Goal: Task Accomplishment & Management: Complete application form

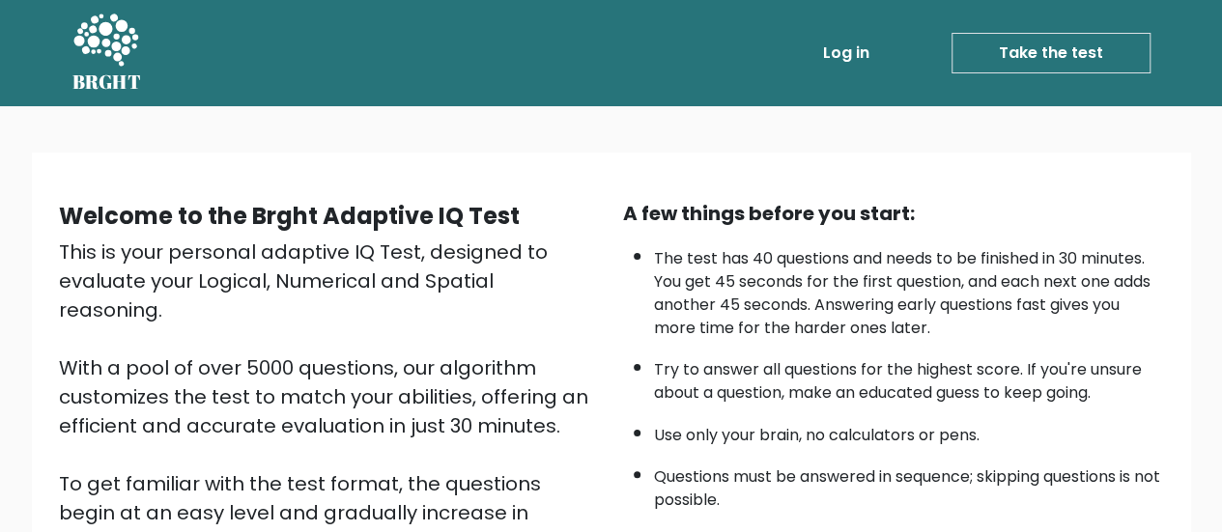
click at [1080, 53] on link "Take the test" at bounding box center [1051, 53] width 199 height 41
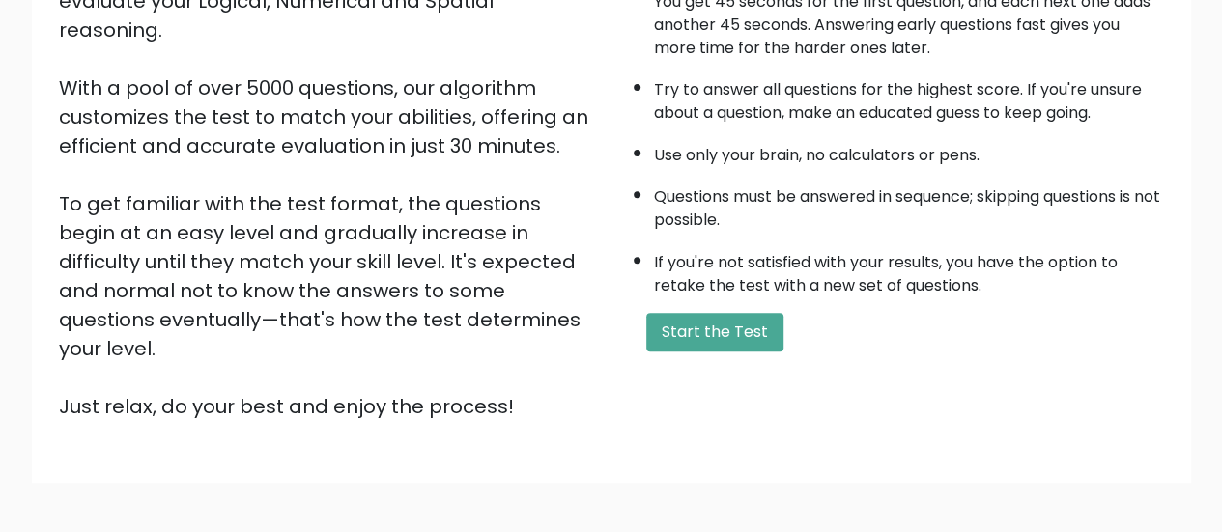
scroll to position [284, 0]
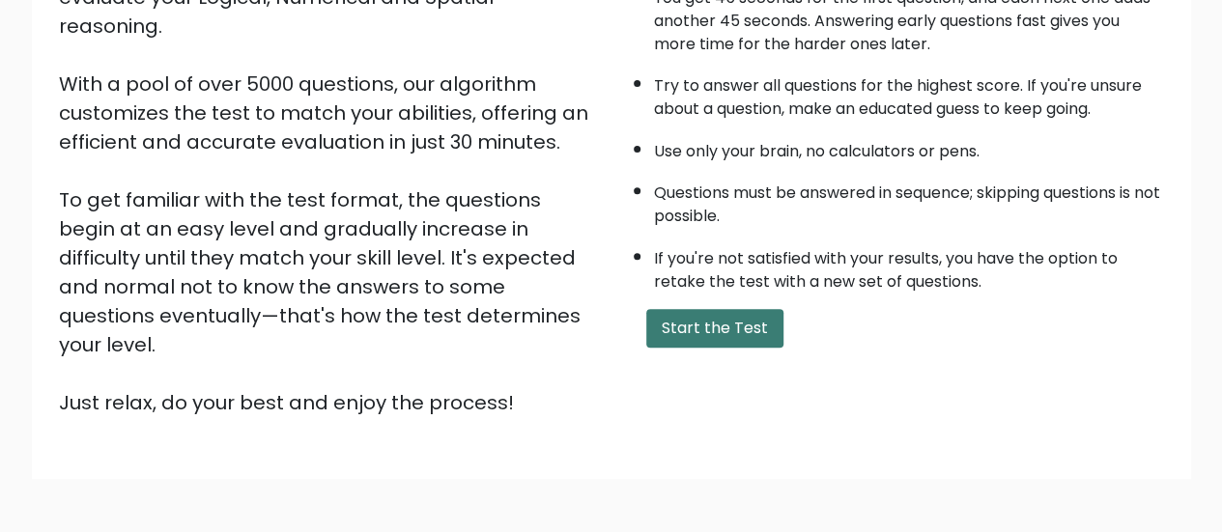
click at [723, 326] on button "Start the Test" at bounding box center [714, 328] width 137 height 39
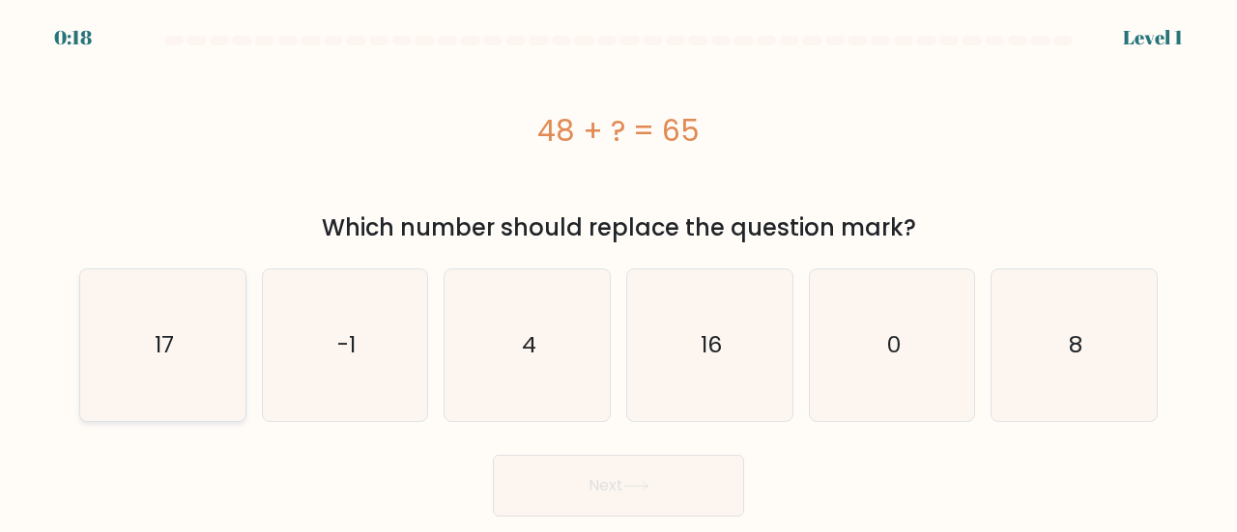
click at [240, 343] on div "17" at bounding box center [162, 346] width 167 height 154
click at [618, 271] on input "a. 17" at bounding box center [618, 269] width 1 height 5
radio input "true"
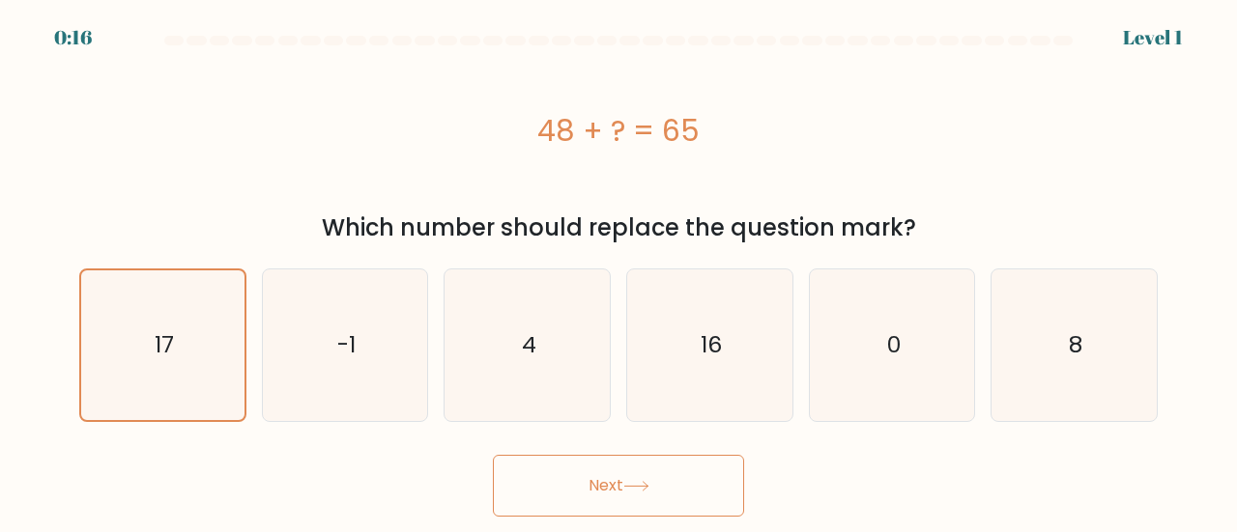
click at [582, 471] on button "Next" at bounding box center [618, 486] width 251 height 62
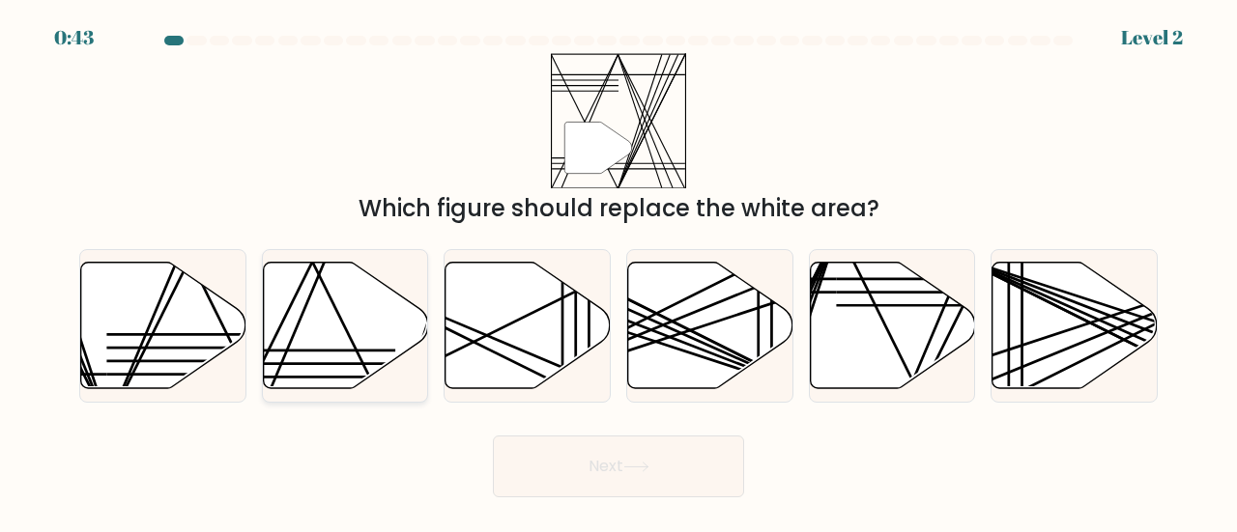
click at [334, 335] on icon at bounding box center [345, 325] width 165 height 127
click at [618, 271] on input "b." at bounding box center [618, 269] width 1 height 5
radio input "true"
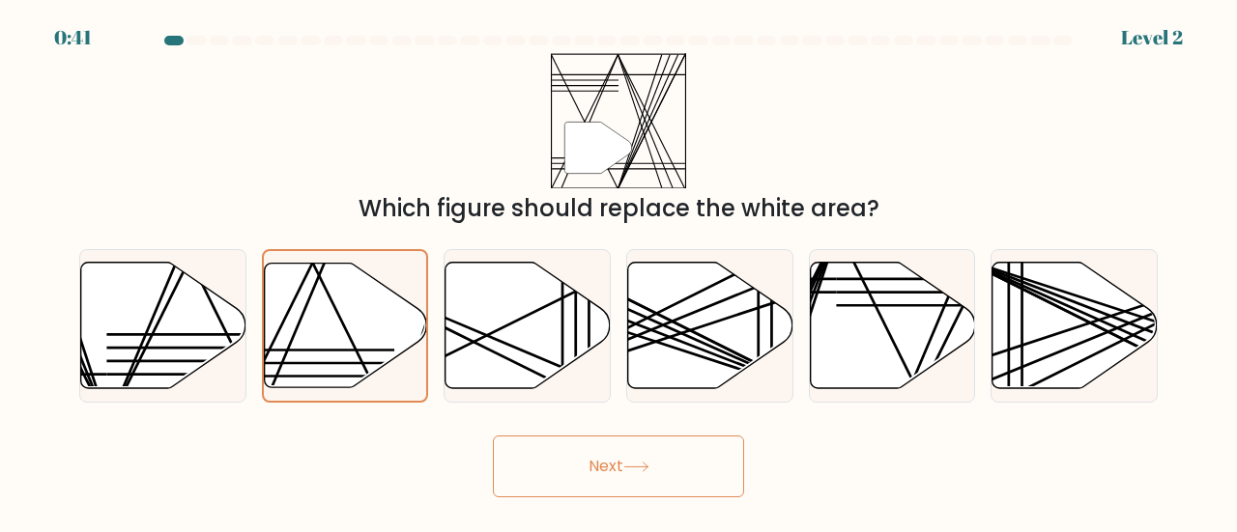
click at [595, 463] on button "Next" at bounding box center [618, 467] width 251 height 62
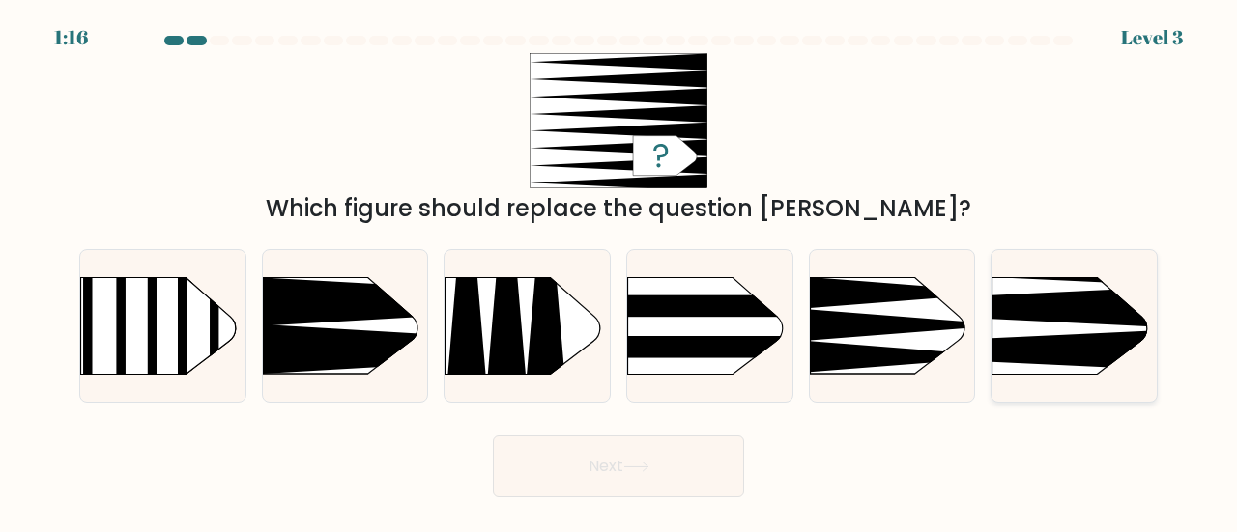
click at [1047, 312] on icon at bounding box center [957, 307] width 430 height 41
click at [619, 271] on input "f." at bounding box center [618, 269] width 1 height 5
radio input "true"
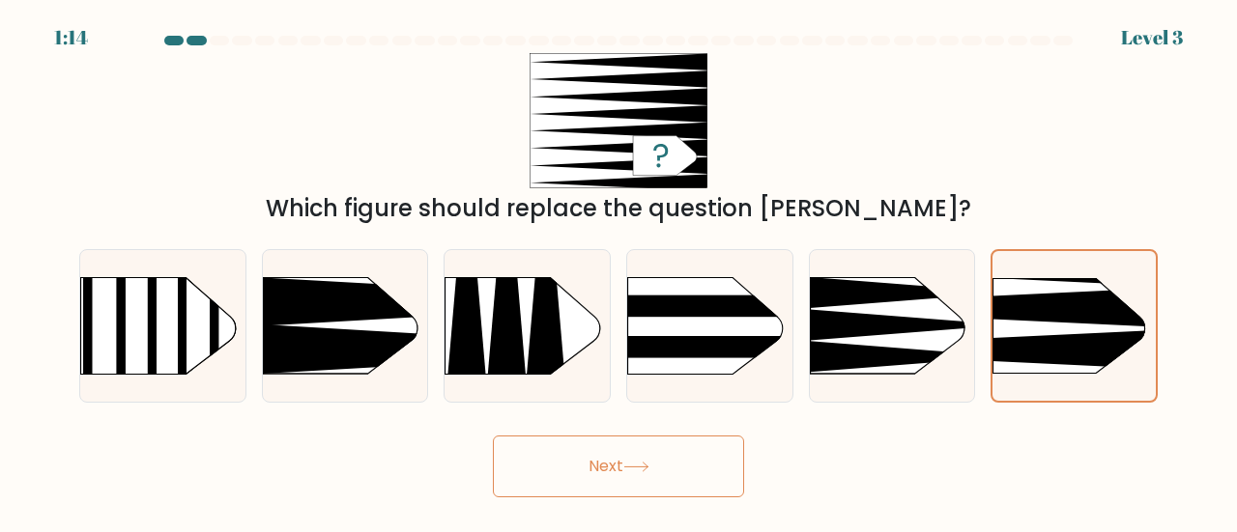
click at [628, 467] on icon at bounding box center [636, 467] width 26 height 11
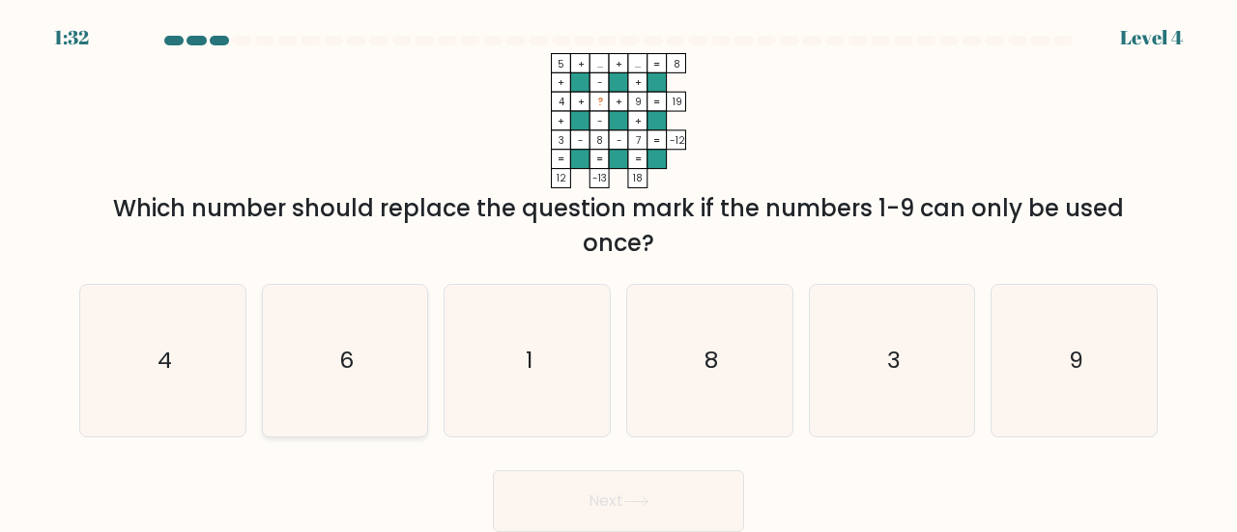
click at [373, 359] on icon "6" at bounding box center [346, 361] width 152 height 152
click at [618, 271] on input "b. 6" at bounding box center [618, 269] width 1 height 5
radio input "true"
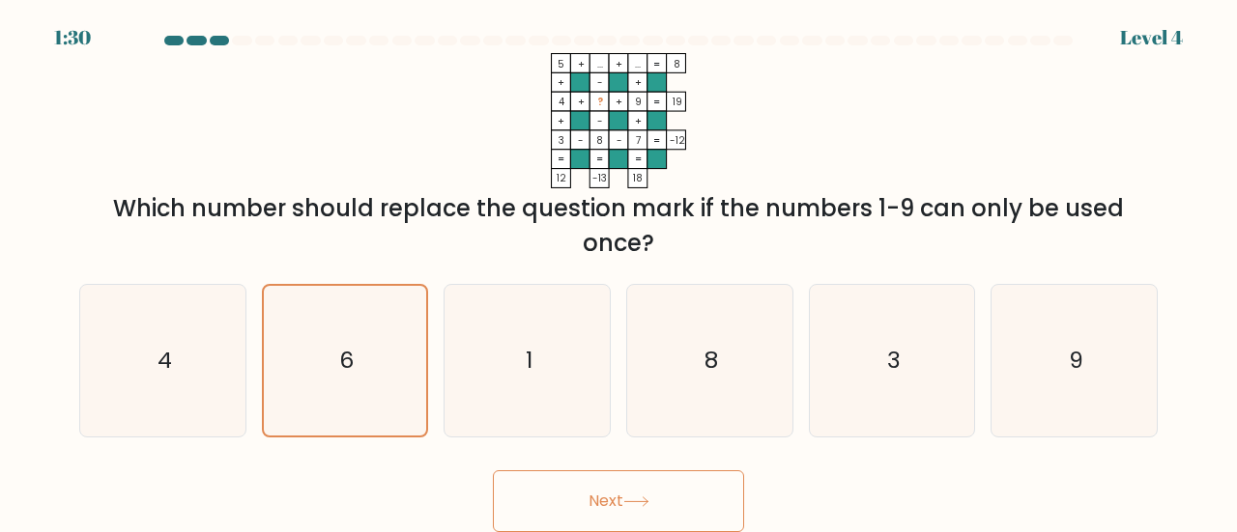
click at [622, 496] on button "Next" at bounding box center [618, 502] width 251 height 62
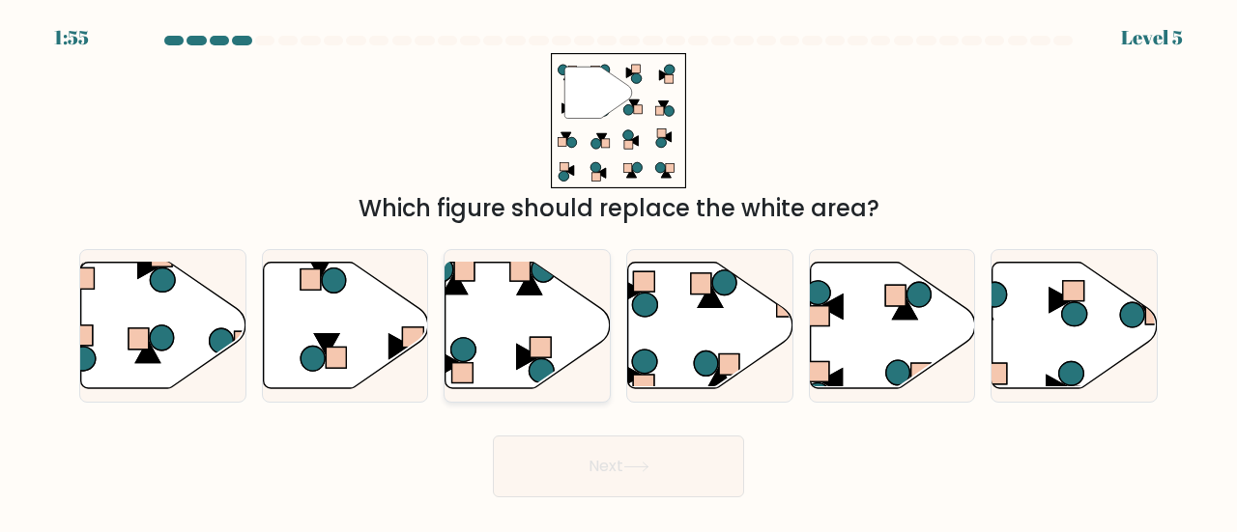
click at [524, 298] on icon at bounding box center [527, 325] width 165 height 127
click at [618, 271] on input "c." at bounding box center [618, 269] width 1 height 5
radio input "true"
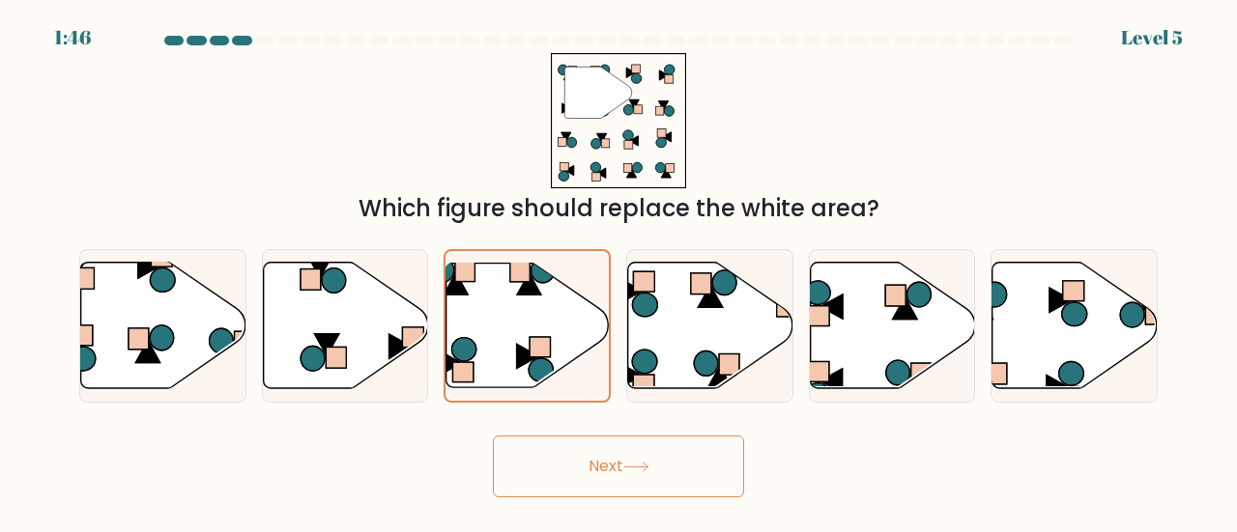
click at [636, 457] on button "Next" at bounding box center [618, 467] width 251 height 62
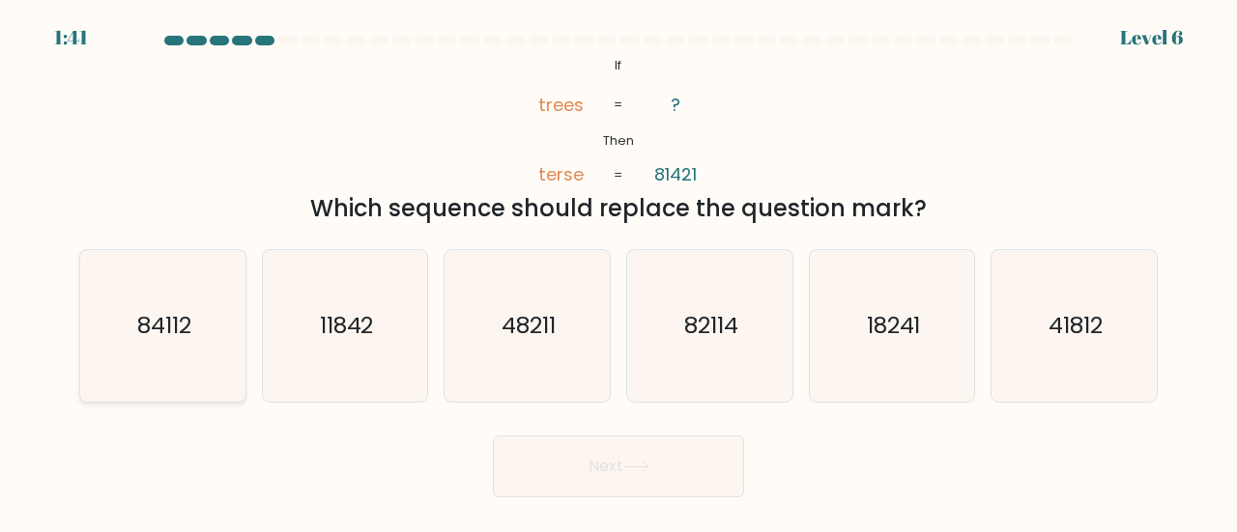
click at [176, 317] on text "84112" at bounding box center [164, 325] width 54 height 32
click at [618, 271] on input "a. 84112" at bounding box center [618, 269] width 1 height 5
radio input "true"
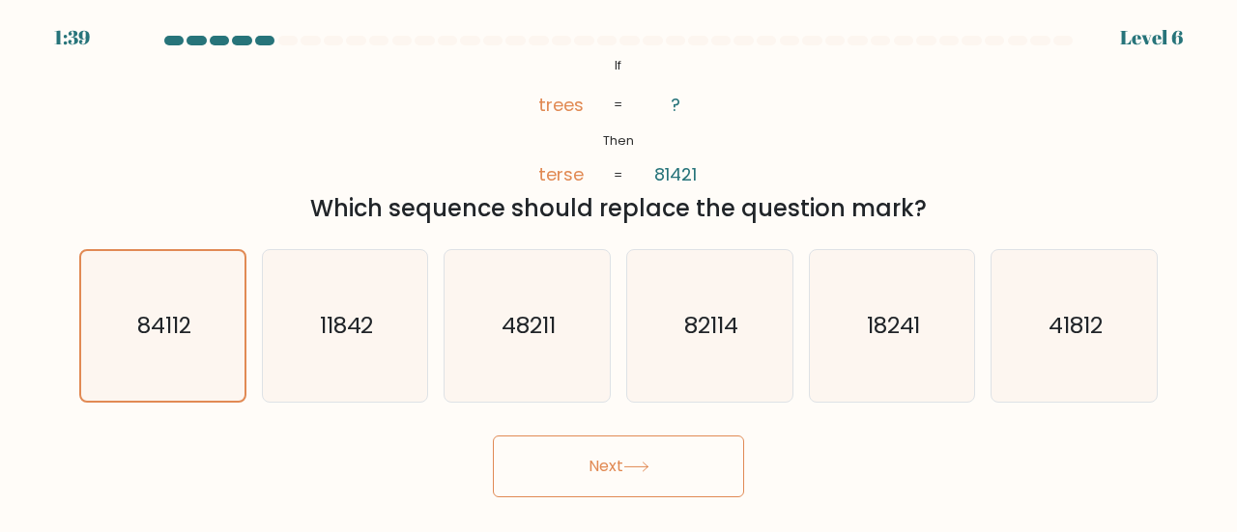
click at [593, 465] on button "Next" at bounding box center [618, 467] width 251 height 62
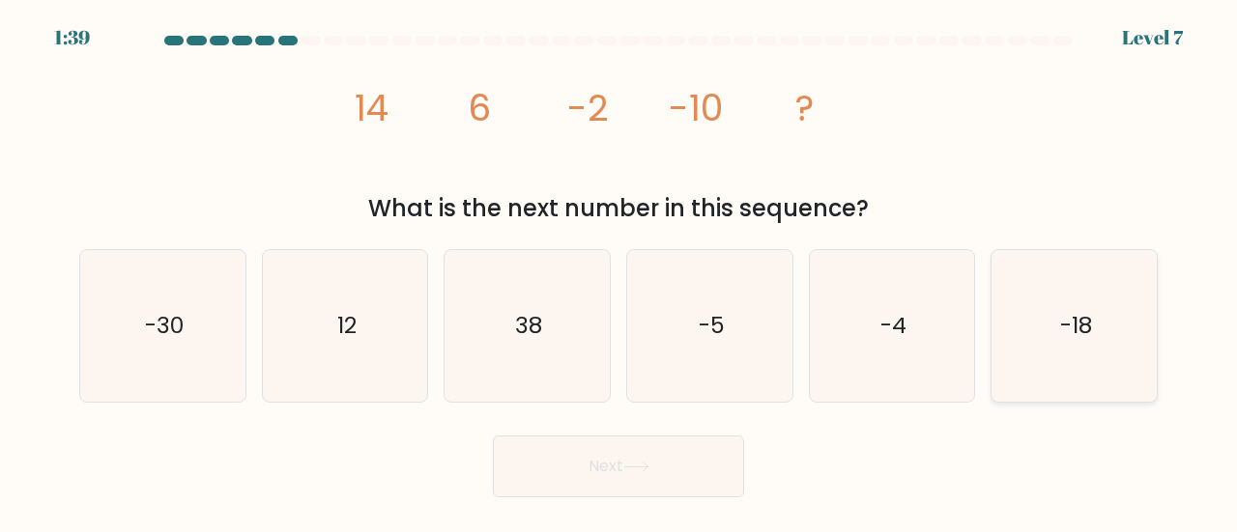
click at [1045, 341] on icon "-18" at bounding box center [1074, 326] width 152 height 152
click at [619, 271] on input "f. -18" at bounding box center [618, 269] width 1 height 5
radio input "true"
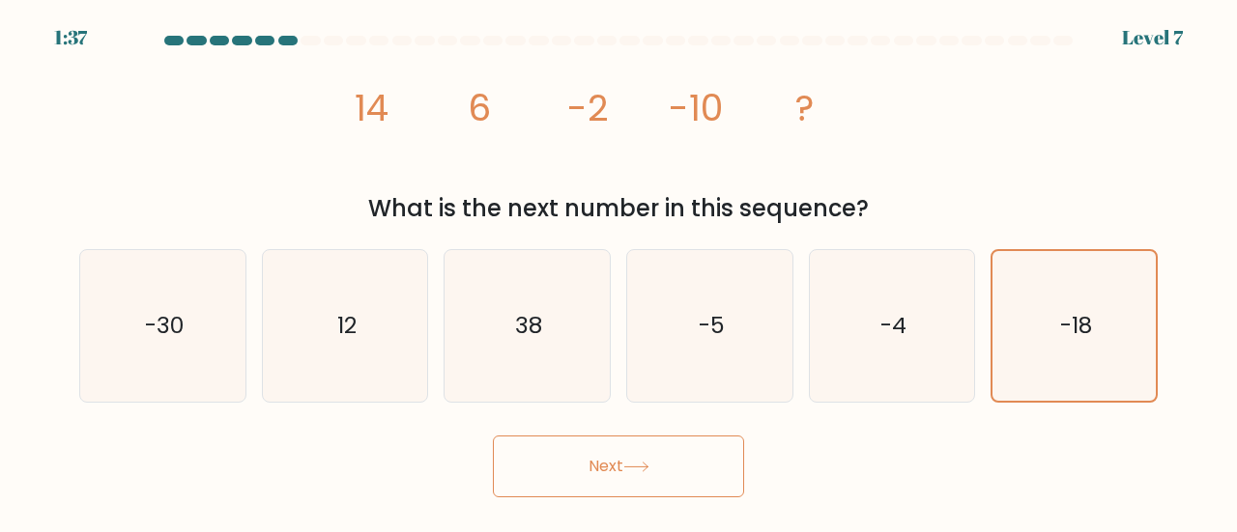
click at [559, 454] on button "Next" at bounding box center [618, 467] width 251 height 62
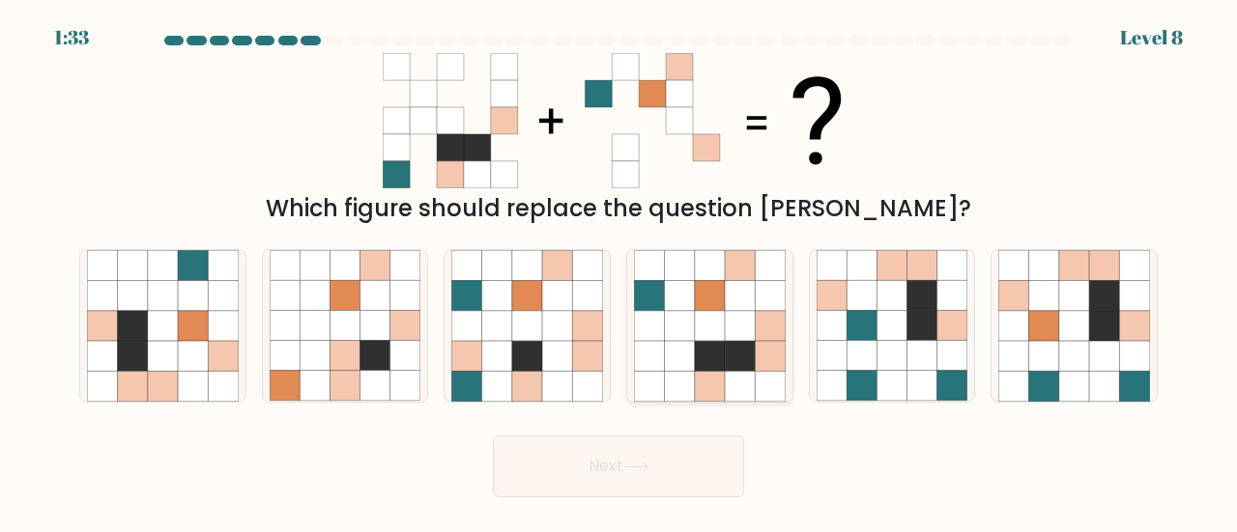
click at [713, 357] on icon at bounding box center [710, 356] width 30 height 30
click at [619, 271] on input "d." at bounding box center [618, 269] width 1 height 5
radio input "true"
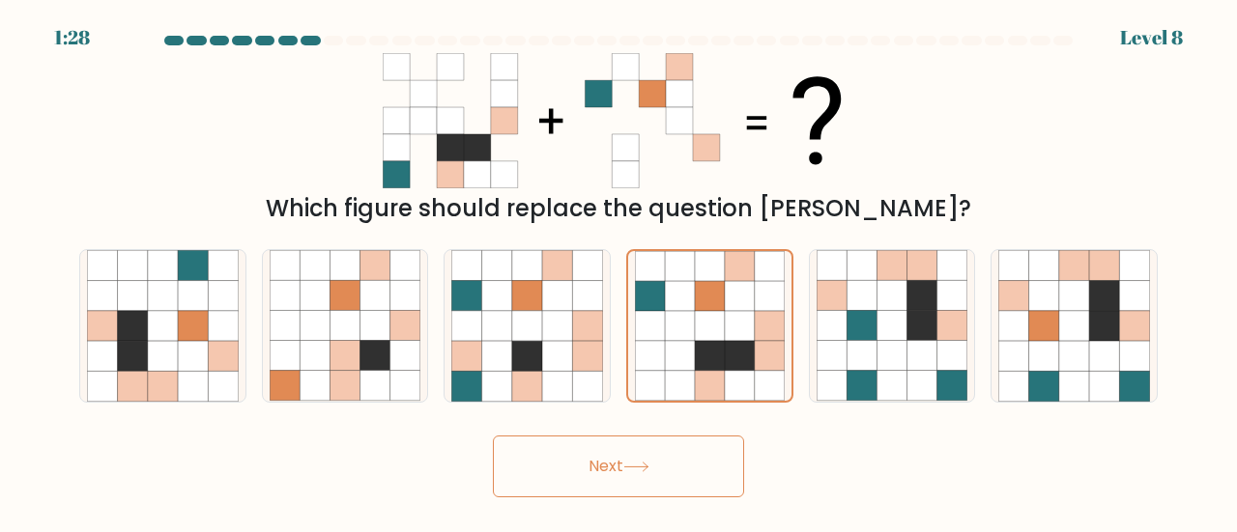
click at [657, 462] on button "Next" at bounding box center [618, 467] width 251 height 62
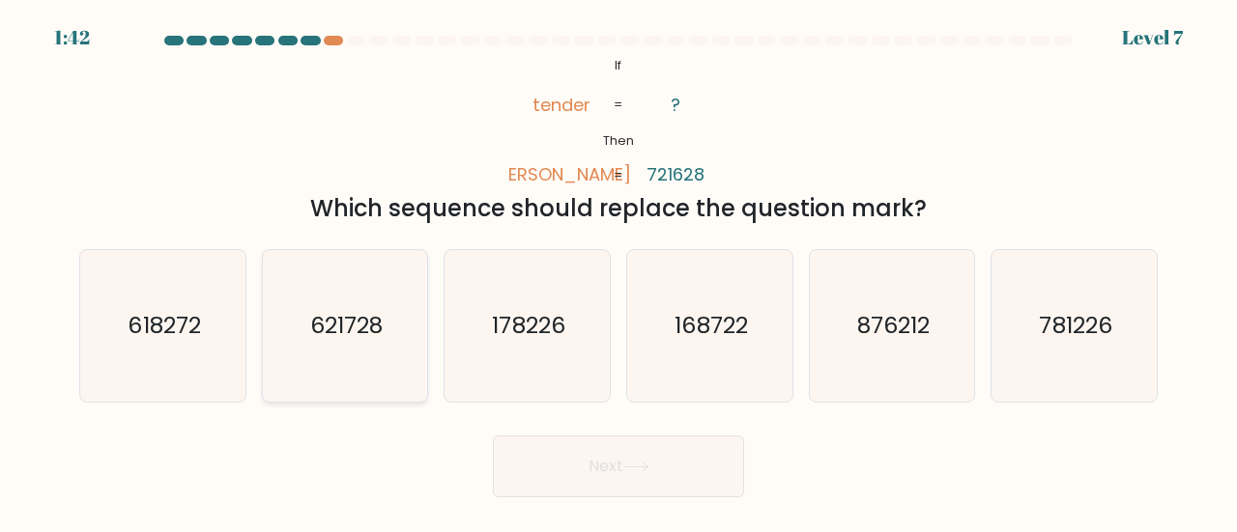
click at [409, 364] on icon "621728" at bounding box center [346, 326] width 152 height 152
click at [618, 271] on input "b. 621728" at bounding box center [618, 269] width 1 height 5
radio input "true"
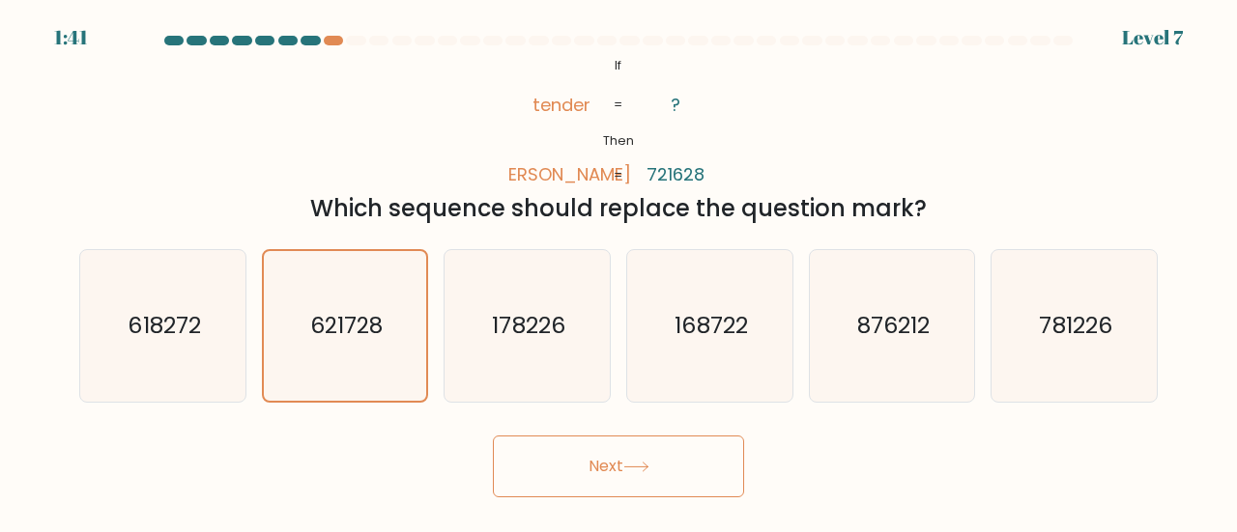
click at [582, 468] on button "Next" at bounding box center [618, 467] width 251 height 62
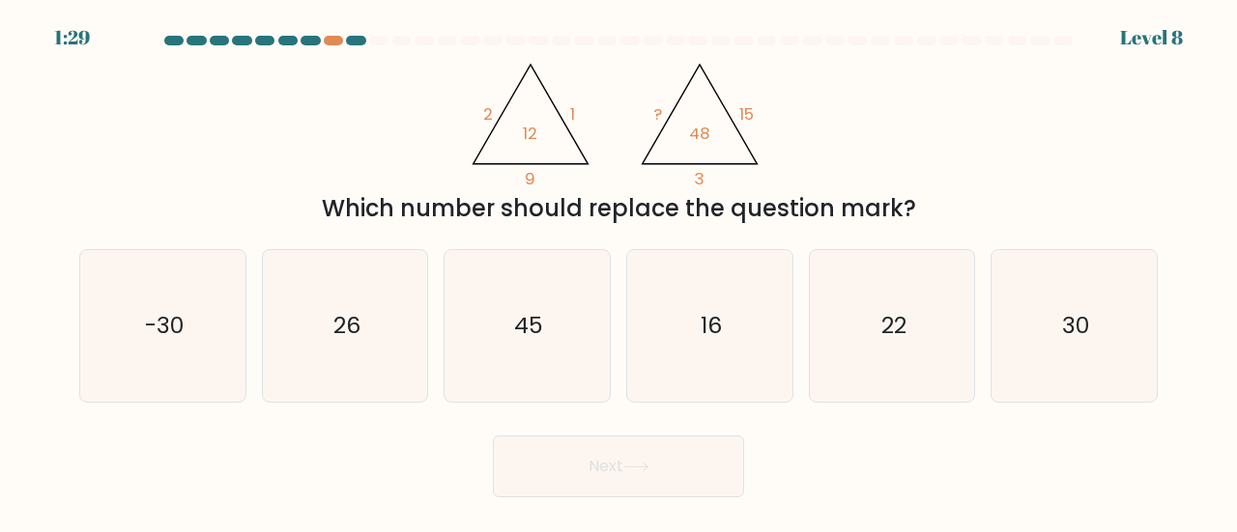
click at [161, 210] on div "Which number should replace the question mark?" at bounding box center [618, 208] width 1055 height 35
click at [1067, 326] on text "30" at bounding box center [1075, 325] width 27 height 32
click at [619, 271] on input "f. 30" at bounding box center [618, 269] width 1 height 5
radio input "true"
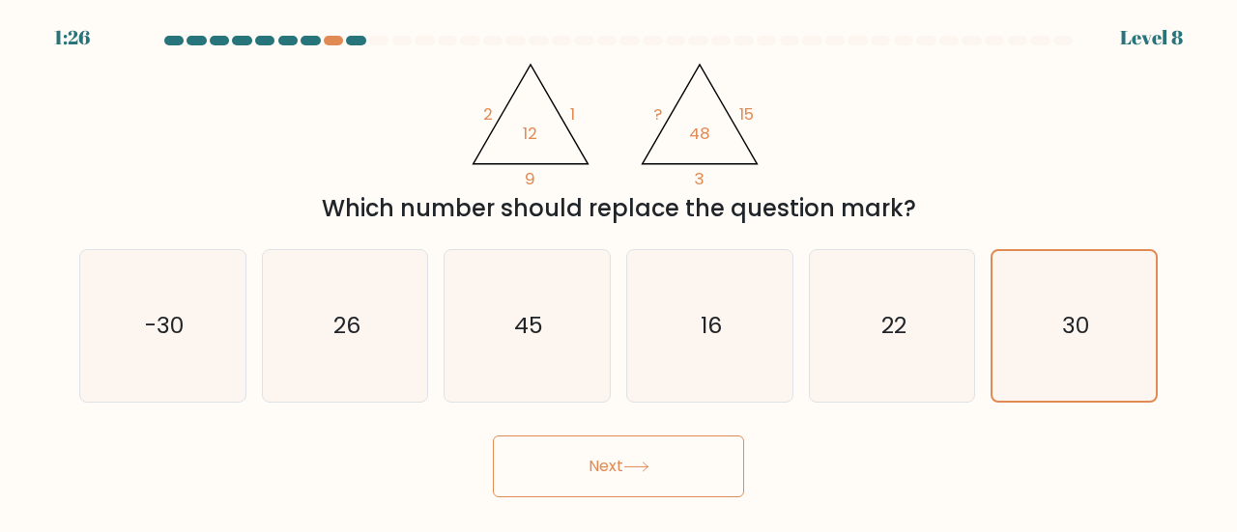
click at [647, 473] on button "Next" at bounding box center [618, 467] width 251 height 62
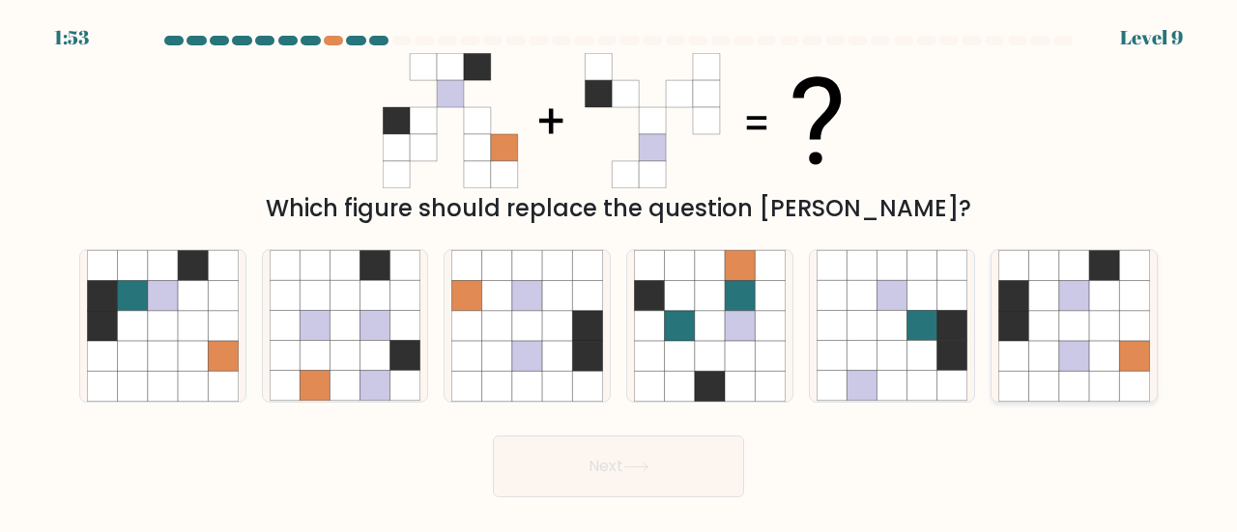
click at [1041, 340] on icon at bounding box center [1044, 326] width 30 height 30
click at [619, 271] on input "f." at bounding box center [618, 269] width 1 height 5
radio input "true"
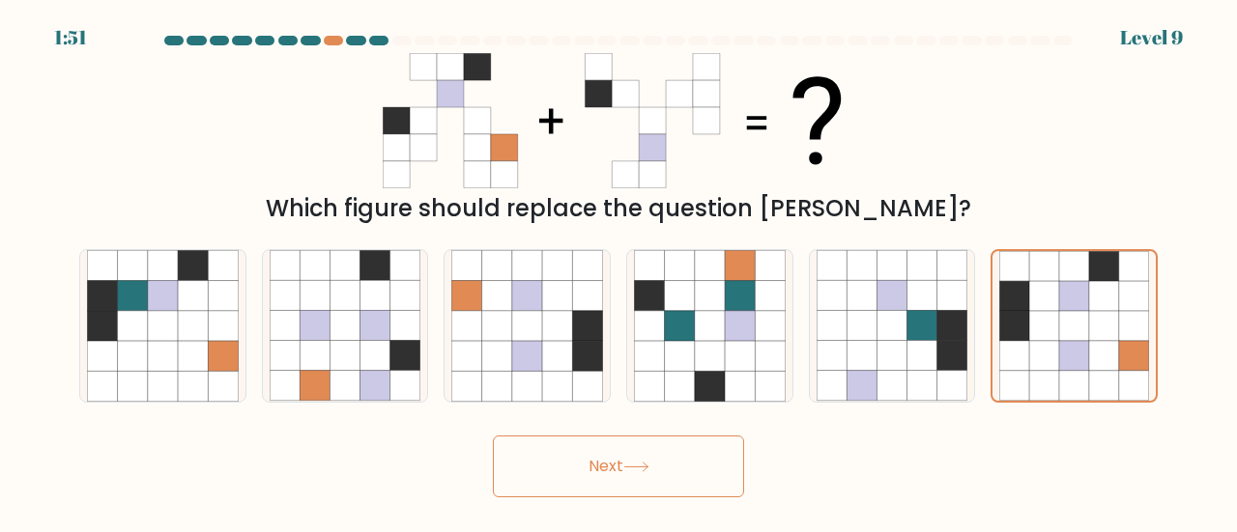
click at [656, 463] on button "Next" at bounding box center [618, 467] width 251 height 62
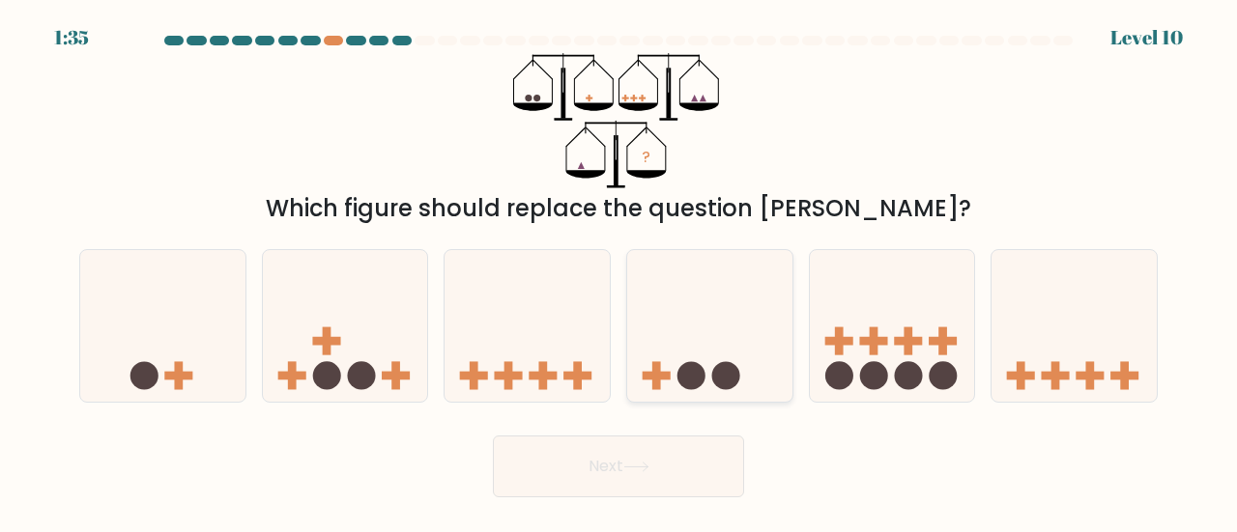
click at [738, 368] on icon at bounding box center [709, 326] width 165 height 136
click at [619, 271] on input "d." at bounding box center [618, 269] width 1 height 5
radio input "true"
click at [649, 467] on icon at bounding box center [636, 467] width 26 height 11
